Goal: Information Seeking & Learning: Learn about a topic

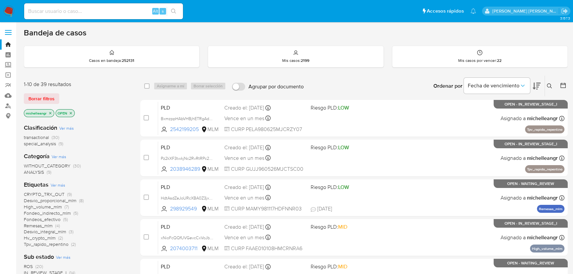
click at [97, 11] on input at bounding box center [103, 11] width 159 height 9
paste input "xNioFcQQfUVGevcCxVoJbaXd"
type input "xNioFcQQfUVGevcCxVoJbaXd"
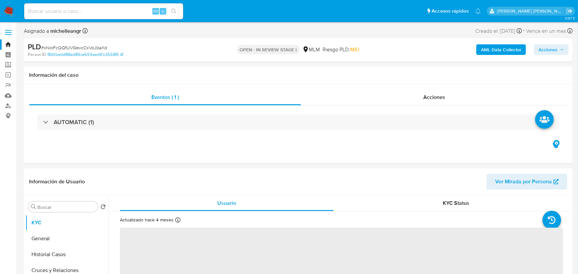
select select "10"
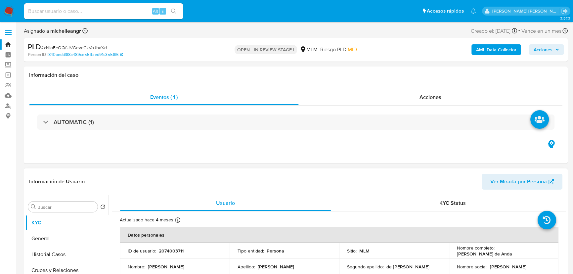
click at [189, 184] on header "Información de Usuario Ver Mirada por Persona" at bounding box center [296, 182] width 534 height 16
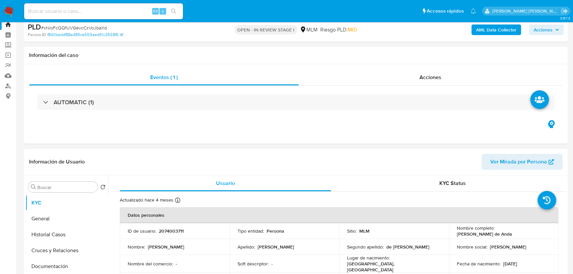
scroll to position [60, 0]
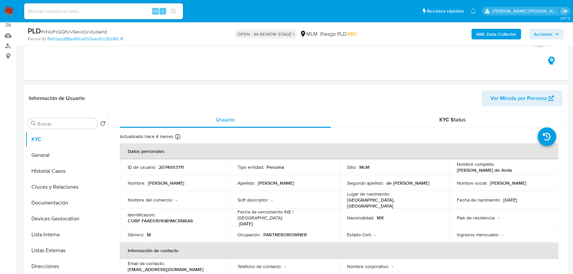
click at [174, 168] on p "2074003711" at bounding box center [171, 167] width 25 height 6
copy p "2074003711"
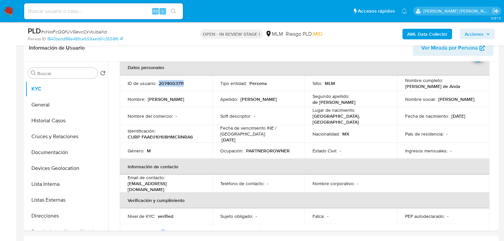
scroll to position [129, 0]
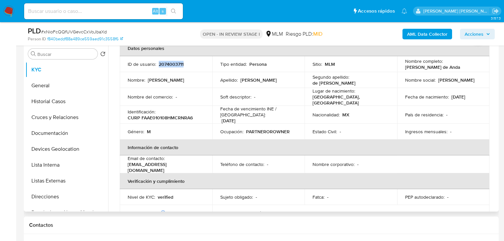
click at [418, 94] on p "Fecha de nacimiento :" at bounding box center [428, 97] width 44 height 6
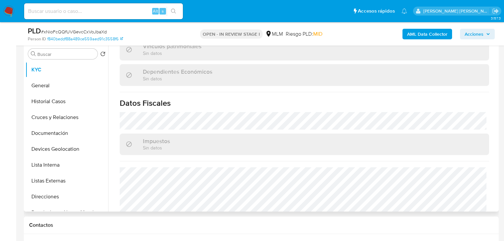
scroll to position [418, 0]
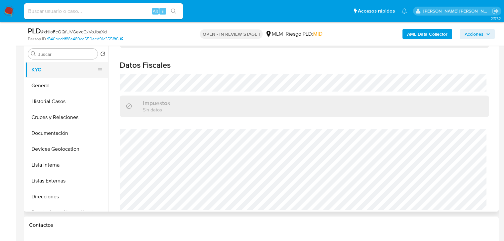
click at [60, 75] on button "KYC" at bounding box center [63, 70] width 77 height 16
click at [55, 84] on button "General" at bounding box center [63, 86] width 77 height 16
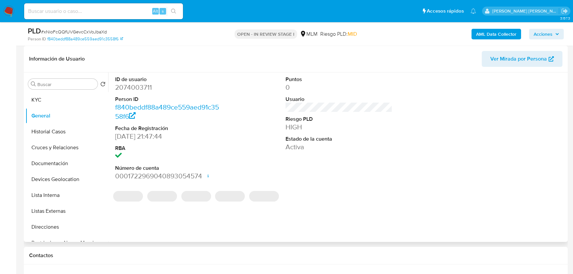
scroll to position [129, 0]
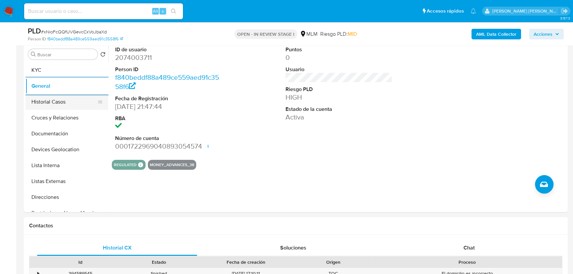
click at [46, 106] on button "Historial Casos" at bounding box center [63, 102] width 77 height 16
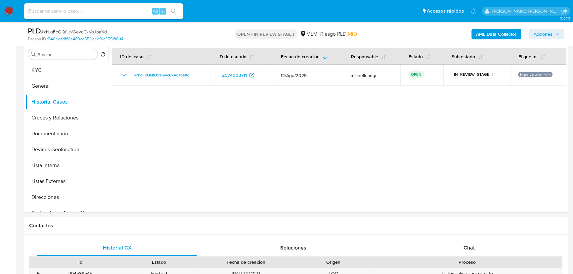
click at [283, 125] on div at bounding box center [337, 127] width 458 height 169
click at [46, 118] on button "Cruces y Relaciones" at bounding box center [63, 118] width 77 height 16
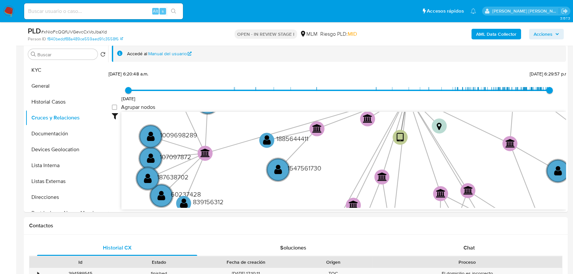
drag, startPoint x: 289, startPoint y: 130, endPoint x: 359, endPoint y: 160, distance: 76.5
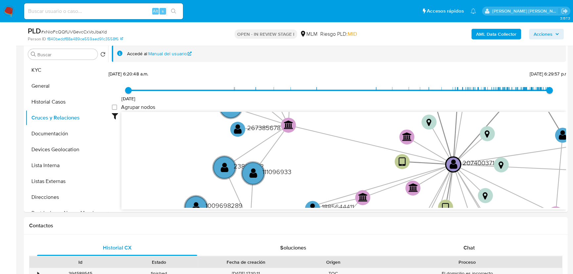
drag, startPoint x: 348, startPoint y: 156, endPoint x: 385, endPoint y: 168, distance: 39.0
click at [375, 211] on div "Accedé al Manual del usuario [DATE] [DATE] 6:20:48 a.m. [DATE] 6:29:57 p.m. Agr…" at bounding box center [337, 127] width 458 height 169
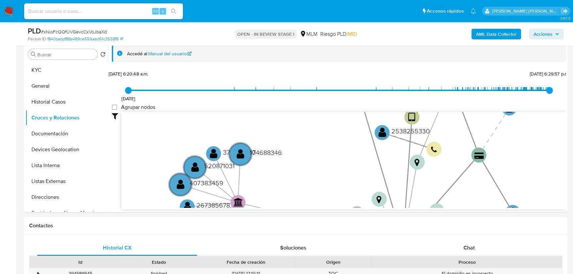
drag, startPoint x: 389, startPoint y: 165, endPoint x: 394, endPoint y: 169, distance: 6.6
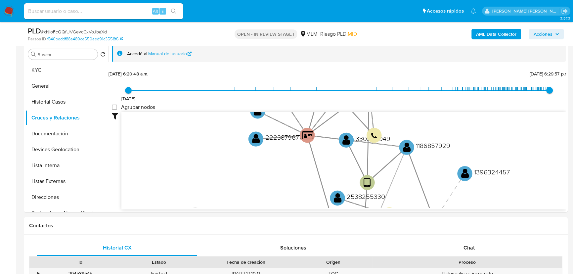
drag, startPoint x: 400, startPoint y: 165, endPoint x: 381, endPoint y: 162, distance: 18.8
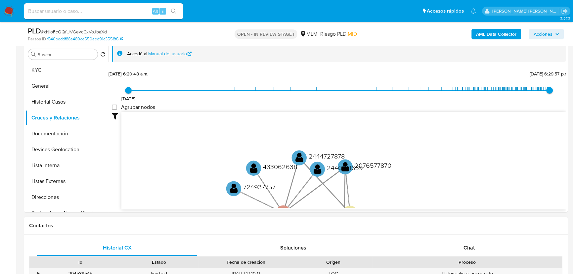
drag, startPoint x: 380, startPoint y: 184, endPoint x: 360, endPoint y: 226, distance: 46.8
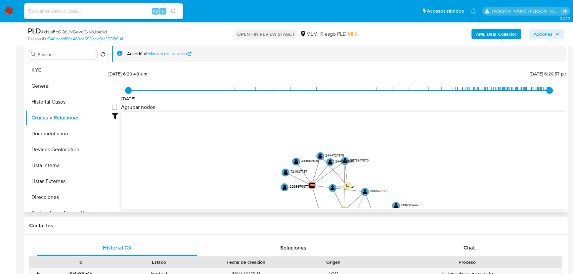
drag, startPoint x: 348, startPoint y: 172, endPoint x: 288, endPoint y: 58, distance: 129.4
click at [288, 58] on div "Accedé al Manual del usuario [DATE] [DATE] 6:20:48 a.m. [DATE] 6:29:57 p.m. Agr…" at bounding box center [339, 127] width 454 height 165
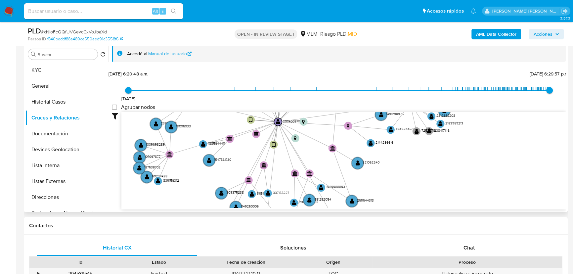
drag, startPoint x: 345, startPoint y: 177, endPoint x: 363, endPoint y: 86, distance: 93.6
click at [363, 86] on div "[DATE] [DATE] 6:20:48 a.m. [DATE] 6:29:57 p.m. Agrupar nodos Filtros Confianza …" at bounding box center [339, 139] width 454 height 141
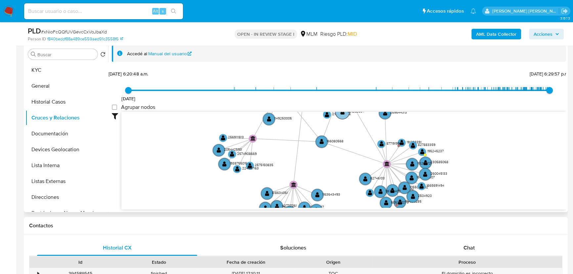
drag, startPoint x: 324, startPoint y: 154, endPoint x: 248, endPoint y: 193, distance: 85.7
click at [232, 206] on icon "device-6690831a2e88f0f4f16b812d  user-2074003711  2074003711 user-2076577870 …" at bounding box center [343, 160] width 445 height 96
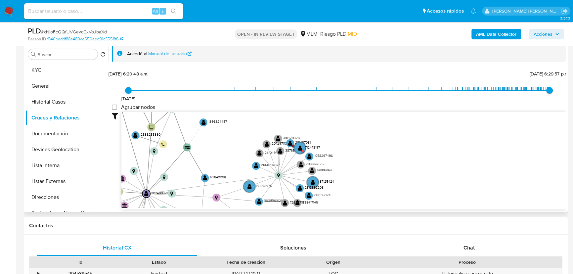
drag, startPoint x: 369, startPoint y: 168, endPoint x: 341, endPoint y: 205, distance: 45.6
click at [341, 205] on icon "device-6690831a2e88f0f4f16b812d  user-2074003711  2074003711 user-2076577870 …" at bounding box center [343, 160] width 445 height 96
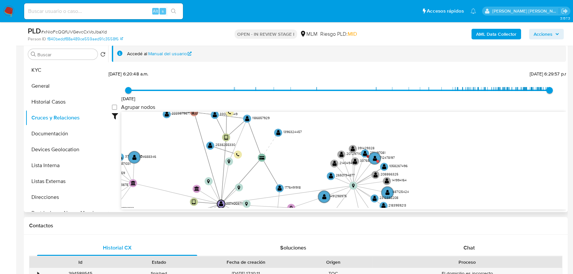
drag, startPoint x: 286, startPoint y: 174, endPoint x: 357, endPoint y: 182, distance: 70.7
click at [361, 184] on icon "device-6690831a2e88f0f4f16b812d  user-2074003711  2074003711 user-2076577870 …" at bounding box center [343, 160] width 445 height 96
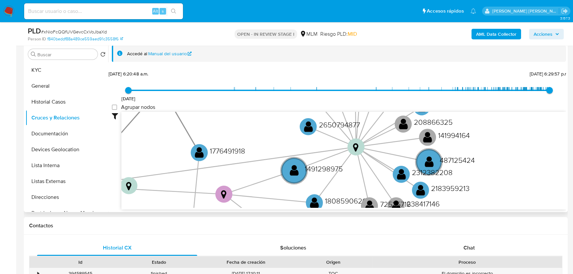
drag, startPoint x: 353, startPoint y: 182, endPoint x: 360, endPoint y: 137, distance: 45.6
click at [358, 135] on icon "device-6690831a2e88f0f4f16b812d  user-2074003711  2074003711 user-2076577870 …" at bounding box center [343, 160] width 445 height 96
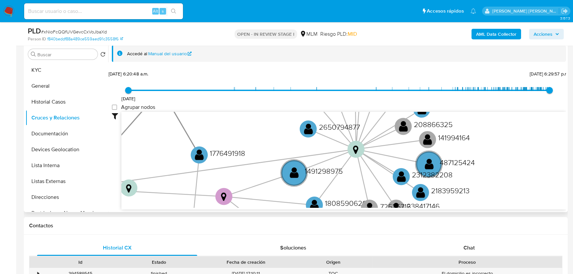
click at [361, 166] on icon "device-6690831a2e88f0f4f16b812d  user-2074003711  2074003711 user-2076577870 …" at bounding box center [343, 160] width 445 height 96
drag, startPoint x: 379, startPoint y: 157, endPoint x: 379, endPoint y: 167, distance: 10.9
click at [379, 149] on icon at bounding box center [379, 137] width 47 height 23
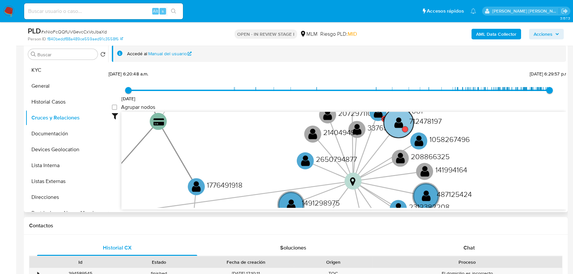
click at [397, 125] on text "" at bounding box center [399, 123] width 9 height 12
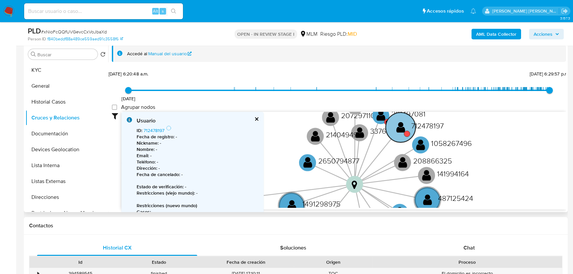
click at [401, 123] on text "" at bounding box center [401, 127] width 9 height 12
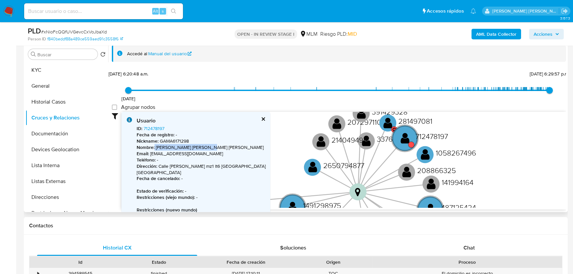
click at [206, 148] on p "Nombre : [PERSON_NAME] [PERSON_NAME] [PERSON_NAME]" at bounding box center [206, 147] width 138 height 6
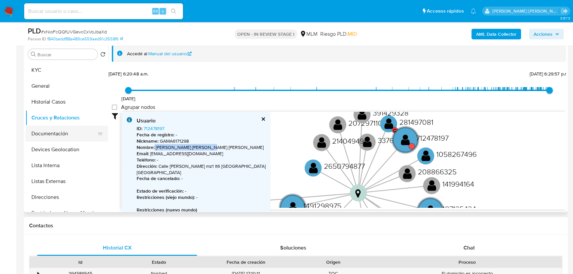
click at [55, 136] on button "Documentación" at bounding box center [63, 134] width 77 height 16
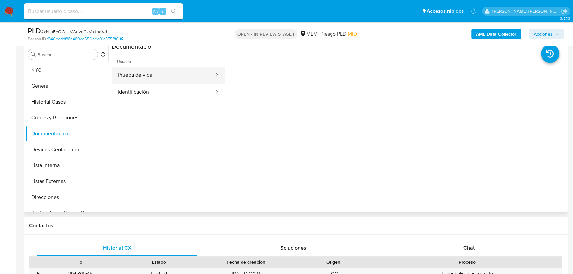
drag, startPoint x: 162, startPoint y: 75, endPoint x: 215, endPoint y: 72, distance: 53.0
click at [166, 74] on button "Prueba de vida" at bounding box center [163, 75] width 103 height 17
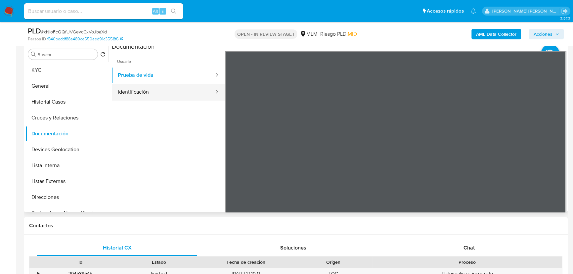
drag, startPoint x: 165, startPoint y: 89, endPoint x: 205, endPoint y: 93, distance: 40.9
click at [165, 88] on button "Identificación" at bounding box center [163, 92] width 103 height 17
drag, startPoint x: 62, startPoint y: 140, endPoint x: 69, endPoint y: 139, distance: 6.7
click at [63, 139] on button "Documentación" at bounding box center [63, 134] width 77 height 16
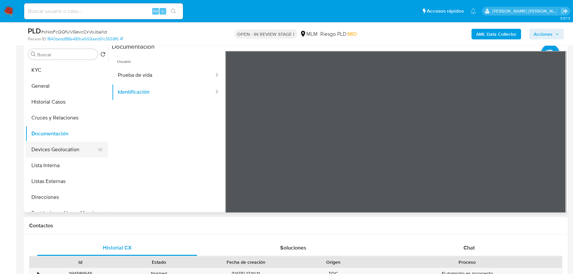
click at [59, 148] on button "Devices Geolocation" at bounding box center [63, 150] width 77 height 16
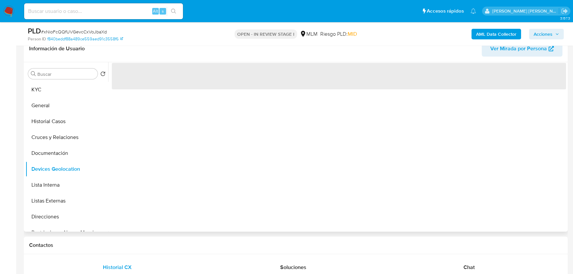
scroll to position [99, 0]
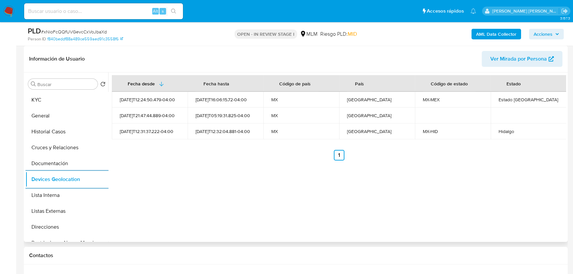
drag, startPoint x: 59, startPoint y: 213, endPoint x: 122, endPoint y: 207, distance: 63.8
click at [60, 209] on button "Listas Externas" at bounding box center [66, 211] width 83 height 16
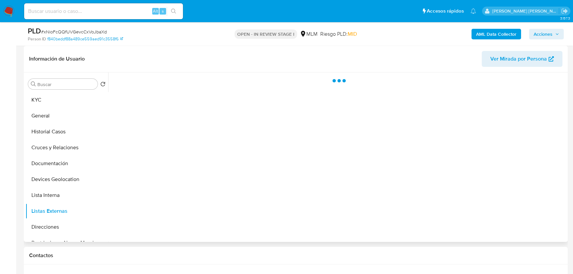
click at [215, 198] on div at bounding box center [337, 156] width 458 height 169
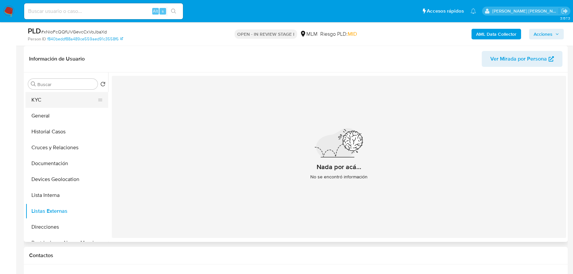
click at [36, 104] on button "KYC" at bounding box center [63, 100] width 77 height 16
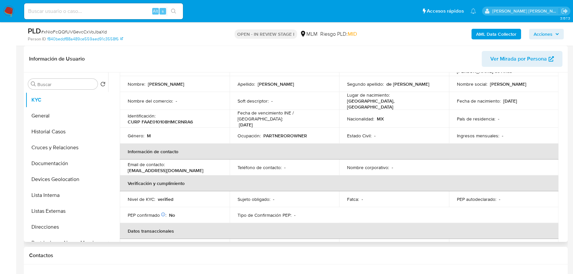
scroll to position [60, 0]
drag, startPoint x: 170, startPoint y: 167, endPoint x: 125, endPoint y: 166, distance: 44.7
click at [125, 166] on td "Email de contacto : [EMAIL_ADDRESS][DOMAIN_NAME]" at bounding box center [175, 167] width 110 height 16
copy p "[EMAIL_ADDRESS][DOMAIN_NAME]"
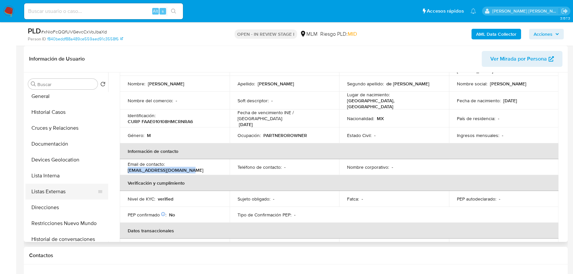
scroll to position [30, 0]
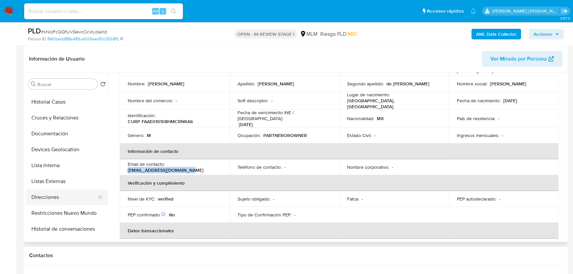
click at [67, 194] on button "Direcciones" at bounding box center [63, 197] width 77 height 16
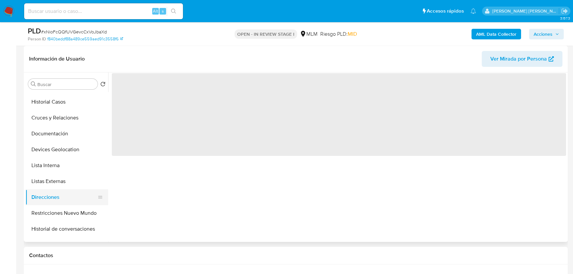
scroll to position [0, 0]
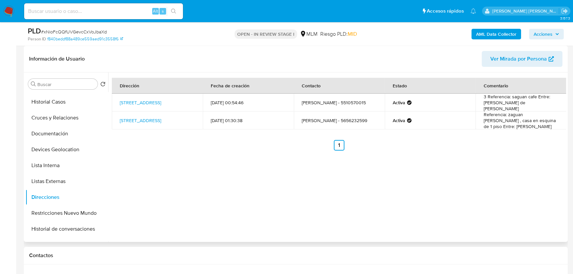
click at [337, 120] on td "[PERSON_NAME] - 5656232599" at bounding box center [339, 121] width 91 height 18
copy td "5656232599"
click at [349, 102] on td "[PERSON_NAME] - 5510570015" at bounding box center [339, 103] width 91 height 18
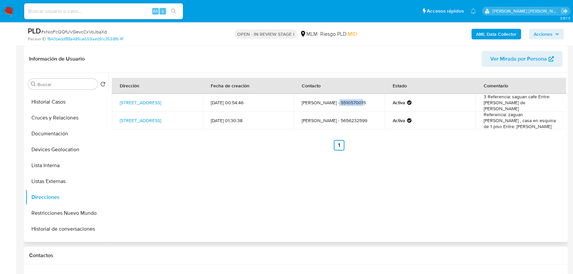
copy td "5510570015"
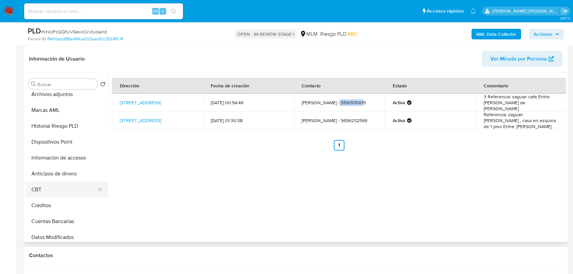
scroll to position [279, 0]
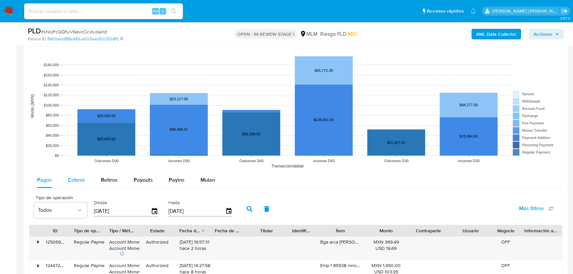
drag, startPoint x: 73, startPoint y: 176, endPoint x: 90, endPoint y: 175, distance: 16.6
click at [73, 176] on span "Cobros" at bounding box center [76, 180] width 17 height 8
select select "10"
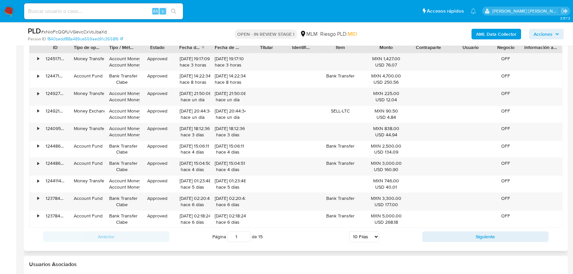
scroll to position [701, 0]
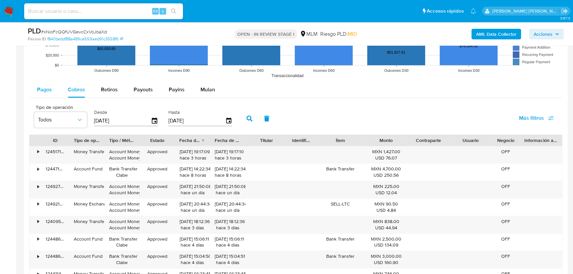
click at [45, 83] on div "Pagos" at bounding box center [44, 90] width 15 height 16
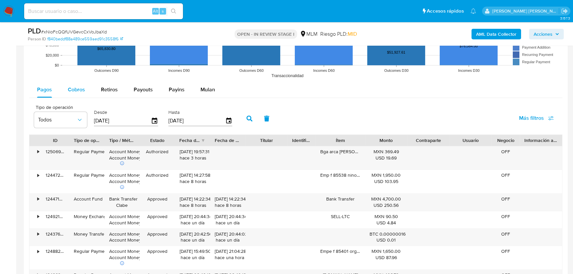
click at [72, 88] on span "Cobros" at bounding box center [76, 90] width 17 height 8
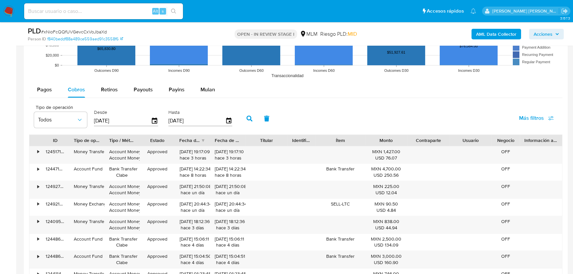
scroll to position [821, 0]
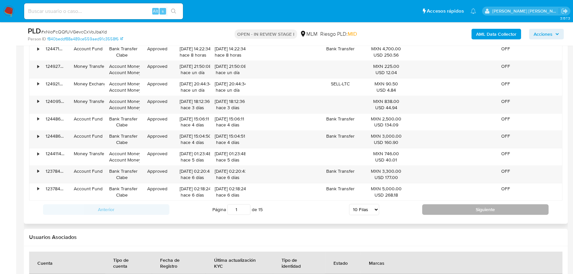
click at [463, 207] on button "Siguiente" at bounding box center [485, 209] width 126 height 11
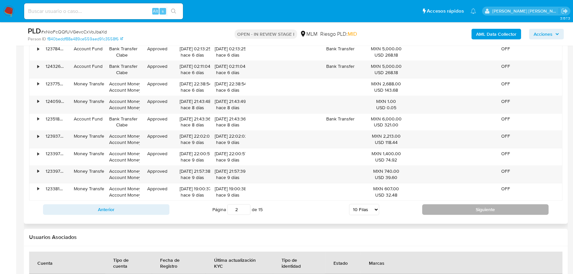
click at [463, 207] on button "Siguiente" at bounding box center [485, 209] width 126 height 11
type input "4"
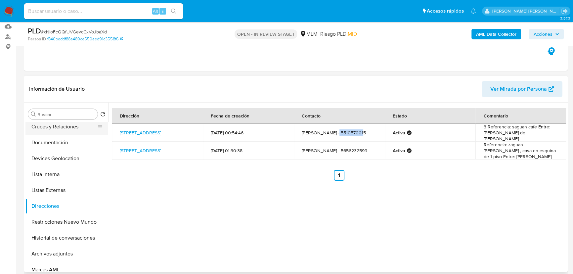
scroll to position [0, 0]
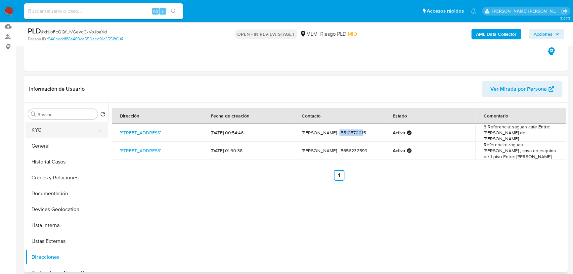
click at [46, 131] on button "KYC" at bounding box center [63, 130] width 77 height 16
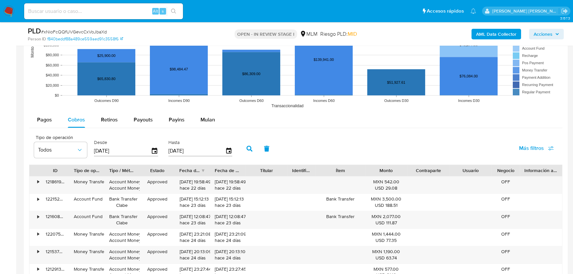
scroll to position [761, 0]
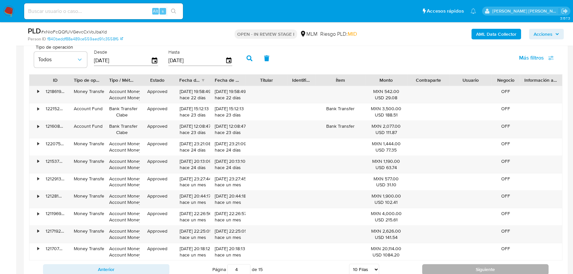
click at [457, 241] on button "Siguiente" at bounding box center [485, 269] width 126 height 11
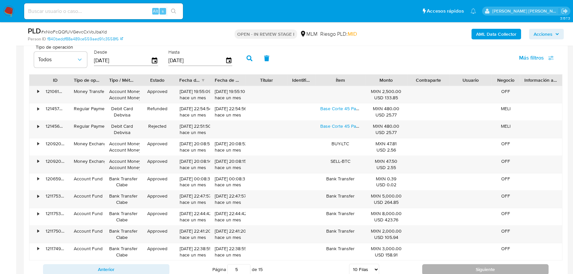
click at [441, 241] on button "Siguiente" at bounding box center [485, 269] width 126 height 11
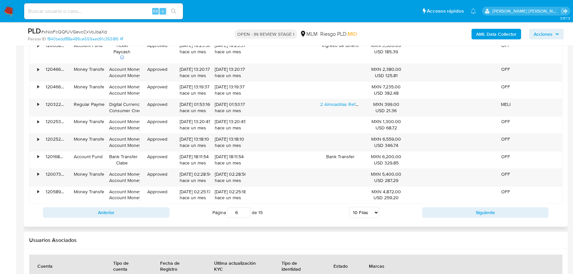
scroll to position [882, 0]
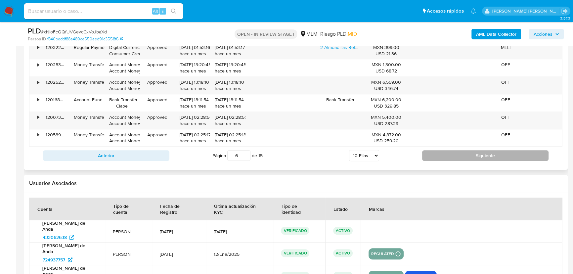
click at [473, 157] on button "Siguiente" at bounding box center [485, 155] width 126 height 11
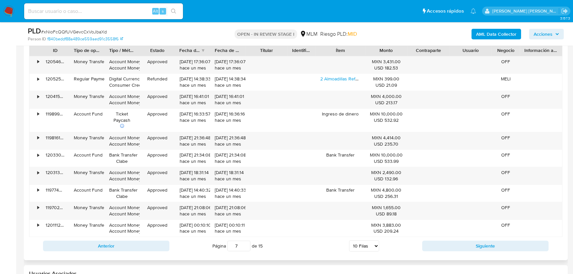
scroll to position [671, 0]
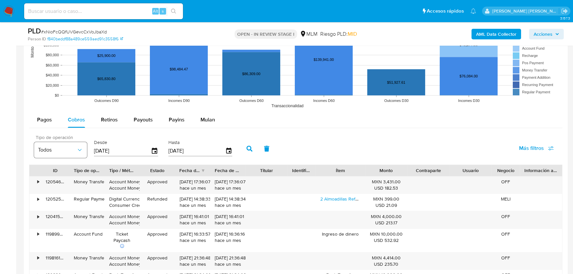
click at [61, 152] on button "Todos" at bounding box center [60, 150] width 53 height 16
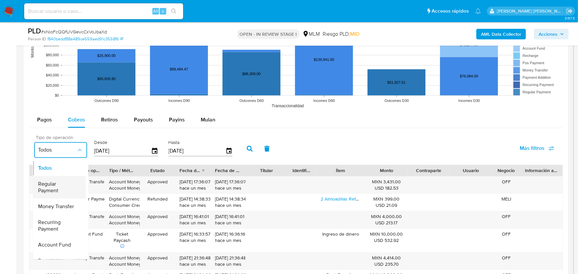
click at [70, 192] on span "Regular Payment" at bounding box center [57, 186] width 38 height 13
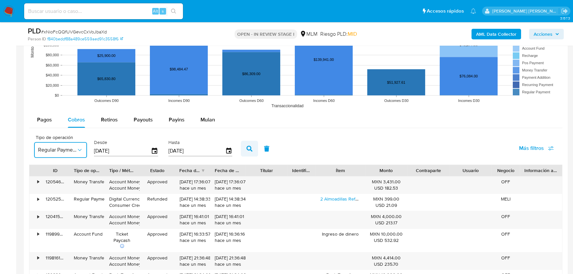
click at [253, 147] on icon "button" at bounding box center [250, 149] width 6 height 6
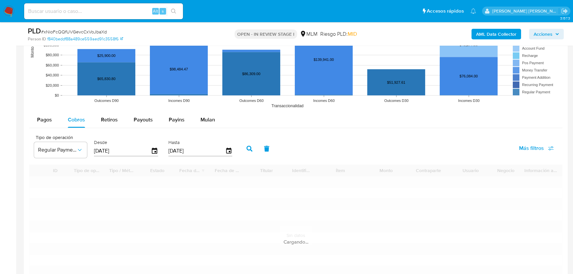
type input "1"
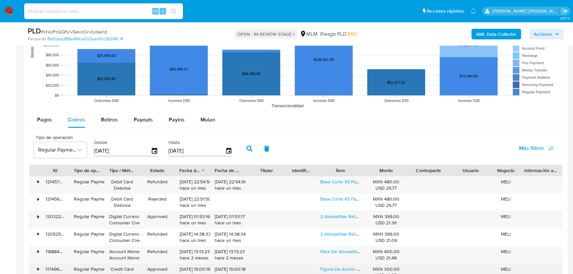
scroll to position [821, 0]
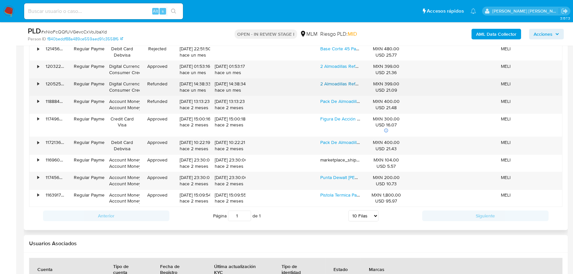
click at [350, 84] on link "2 Almoadillas Reforzadas De Velcro Para Lijadora Dewalt" at bounding box center [378, 83] width 116 height 7
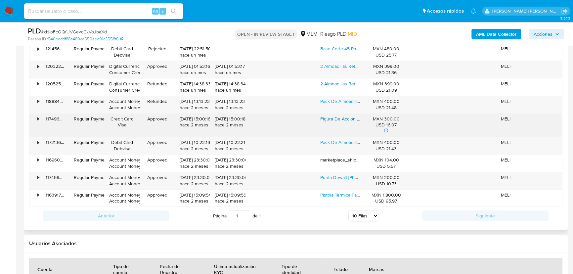
click at [340, 118] on link "Figura De Acción Elote Pvz - Plantas Vs Zombies Set 2 Piezas" at bounding box center [383, 119] width 126 height 7
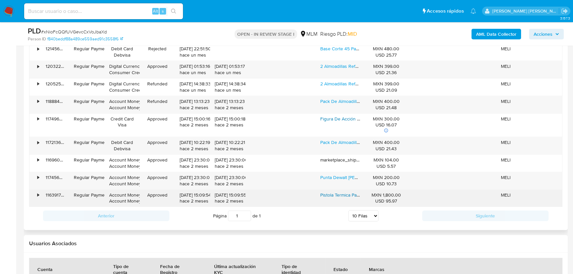
click at [340, 194] on link "Pistola Termica Para [PERSON_NAME] 110v" at bounding box center [363, 195] width 87 height 7
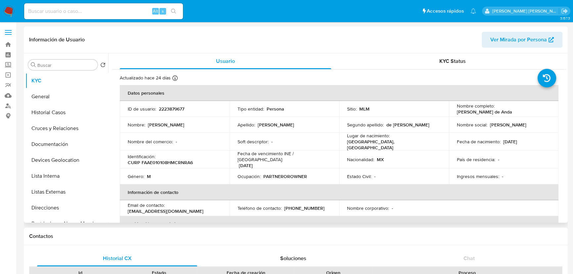
select select "10"
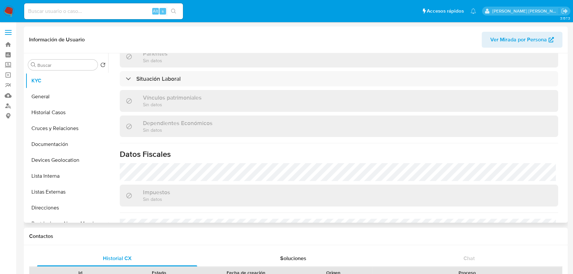
scroll to position [409, 0]
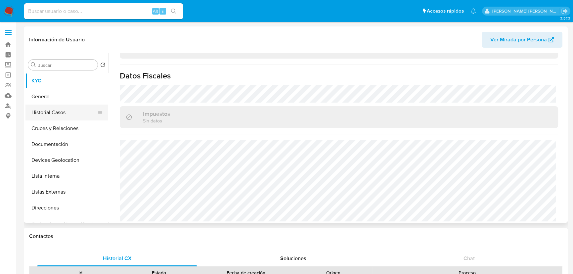
click at [71, 109] on button "Historial Casos" at bounding box center [63, 113] width 77 height 16
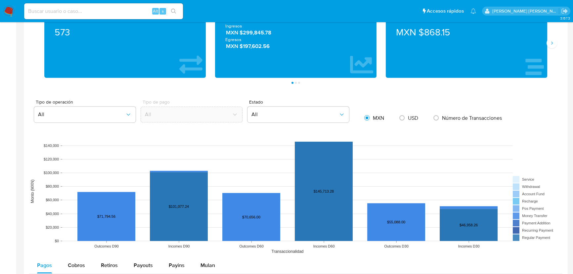
scroll to position [481, 0]
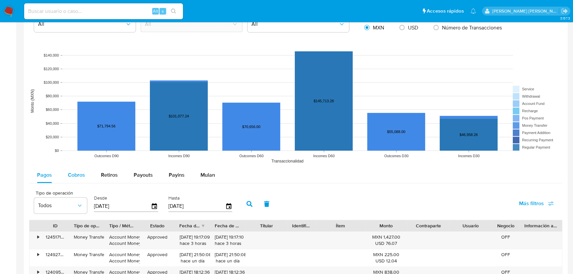
click at [86, 172] on button "Cobros" at bounding box center [76, 175] width 33 height 16
select select "10"
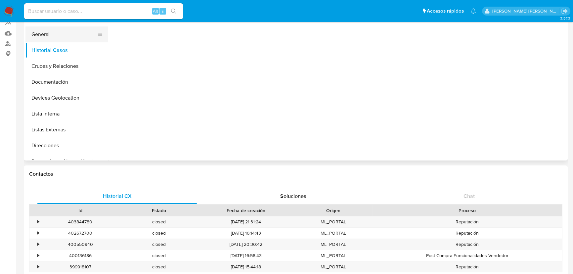
scroll to position [0, 0]
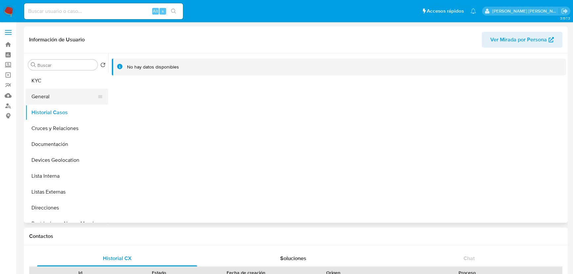
click at [60, 97] on button "General" at bounding box center [63, 97] width 77 height 16
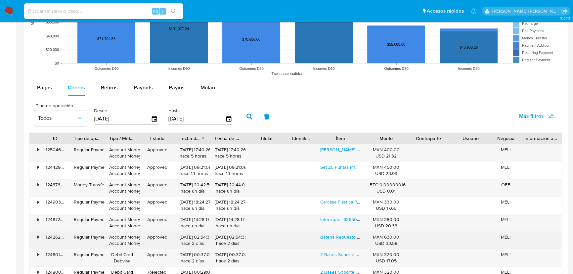
scroll to position [632, 0]
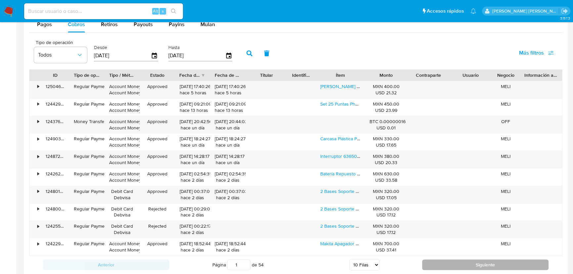
click at [429, 267] on button "Siguiente" at bounding box center [485, 265] width 126 height 11
type input "2"
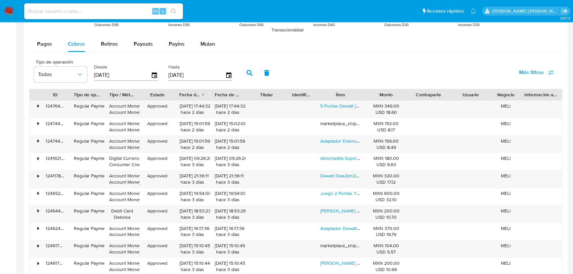
scroll to position [602, 0]
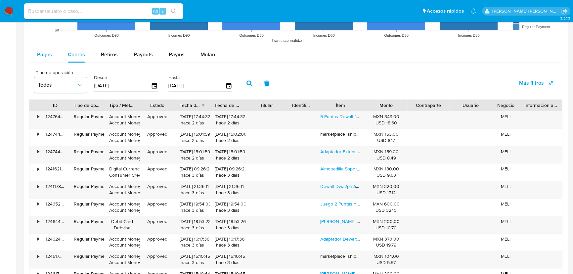
click at [47, 61] on div "Pagos" at bounding box center [44, 55] width 15 height 16
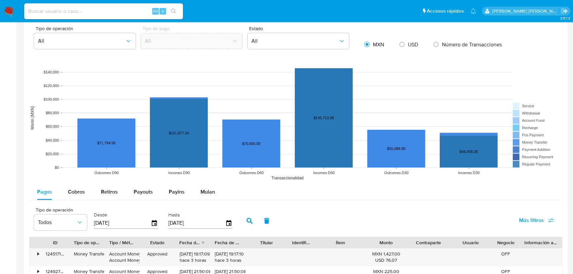
scroll to position [542, 0]
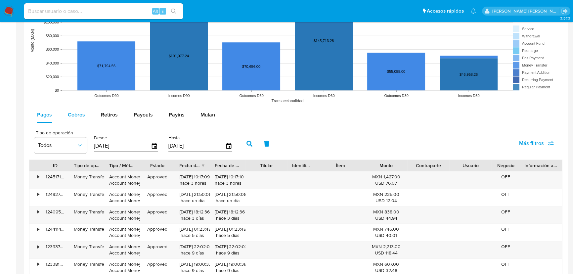
click at [84, 114] on span "Cobros" at bounding box center [76, 115] width 17 height 8
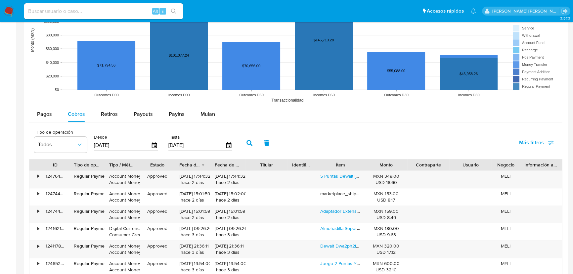
scroll to position [572, 0]
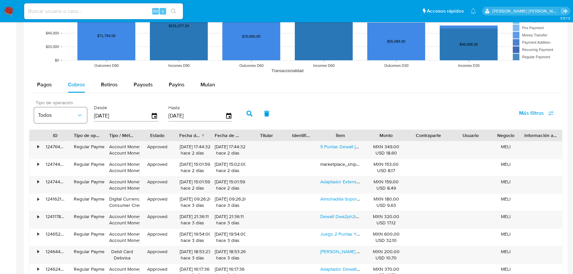
click at [60, 113] on span "Todos" at bounding box center [57, 115] width 38 height 7
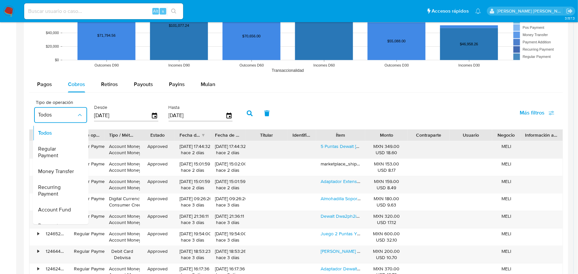
click at [61, 151] on span "Regular Payment" at bounding box center [57, 152] width 38 height 13
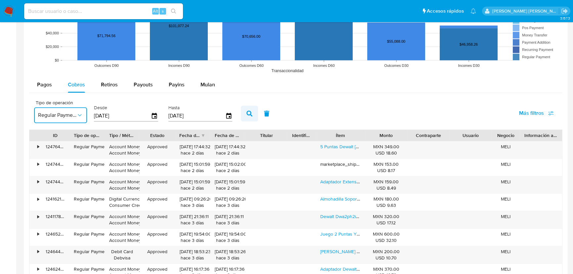
click at [252, 112] on icon "button" at bounding box center [250, 114] width 6 height 6
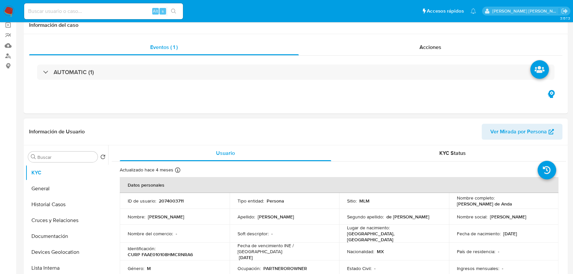
select select "10"
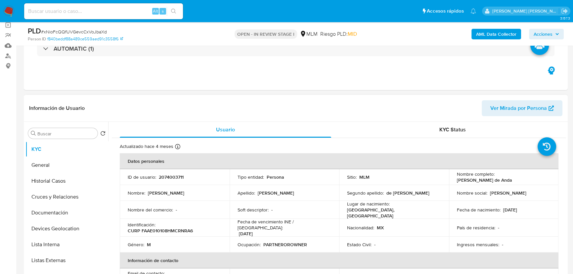
scroll to position [60, 0]
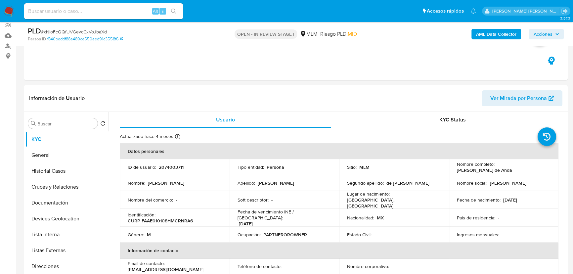
click at [90, 13] on input at bounding box center [103, 11] width 159 height 9
paste input "2223879677"
type input "2223879677"
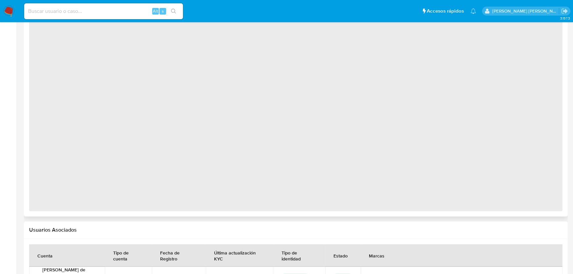
scroll to position [511, 0]
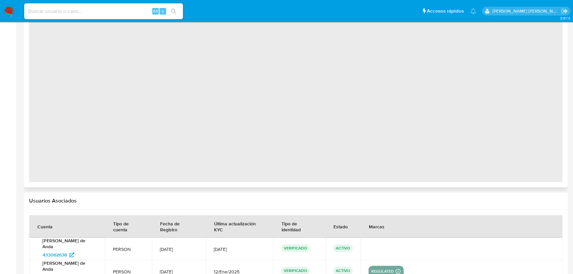
select select "10"
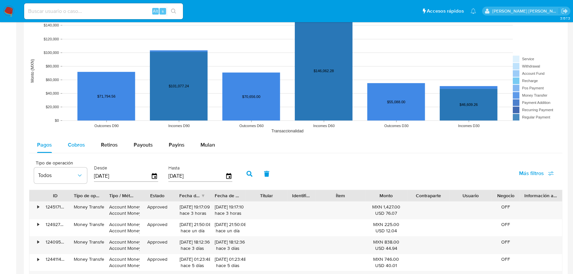
click at [75, 146] on span "Cobros" at bounding box center [76, 145] width 17 height 8
select select "10"
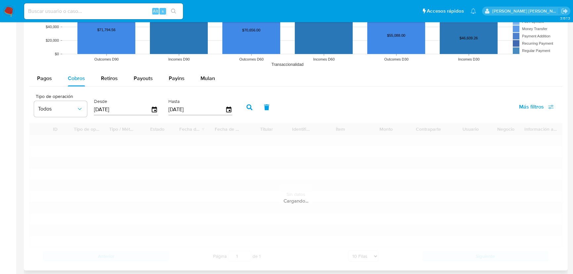
scroll to position [632, 0]
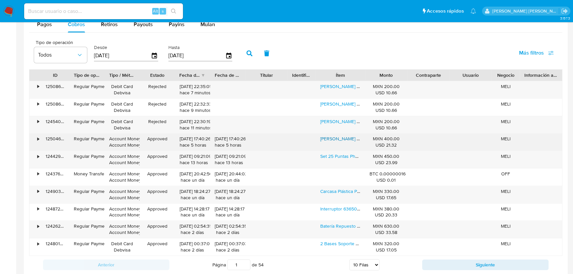
click at [336, 140] on link "Almohadilla Dewalt Para Lijadora 5 Pulgadas" at bounding box center [363, 138] width 86 height 7
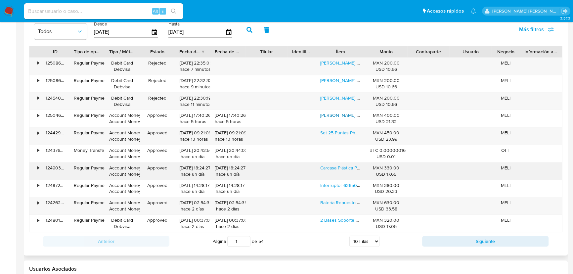
scroll to position [692, 0]
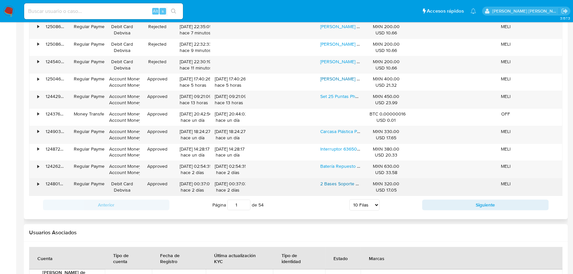
click at [336, 183] on link "2 Bases Soporte Lijadora Para Ryobi Ridgid Craftsman Etc" at bounding box center [379, 183] width 118 height 7
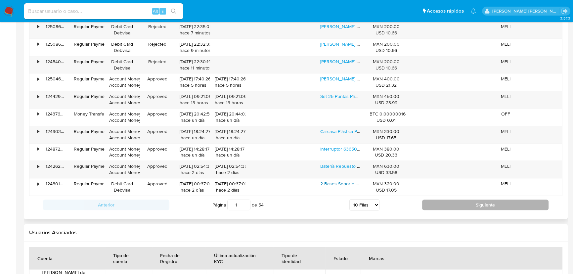
click at [446, 204] on button "Siguiente" at bounding box center [485, 205] width 126 height 11
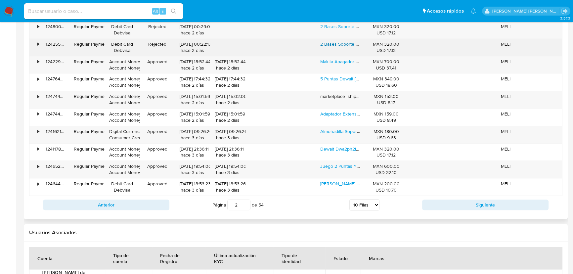
click at [344, 42] on link "2 Bases Soporte Lijadora Para Ryobi Ridgid Craftsman Etc" at bounding box center [379, 44] width 118 height 7
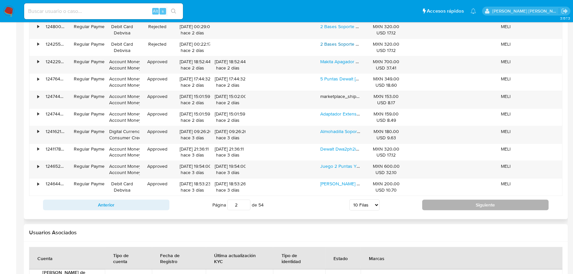
click at [462, 201] on button "Siguiente" at bounding box center [485, 205] width 126 height 11
type input "3"
